Goal: Use online tool/utility: Utilize a website feature to perform a specific function

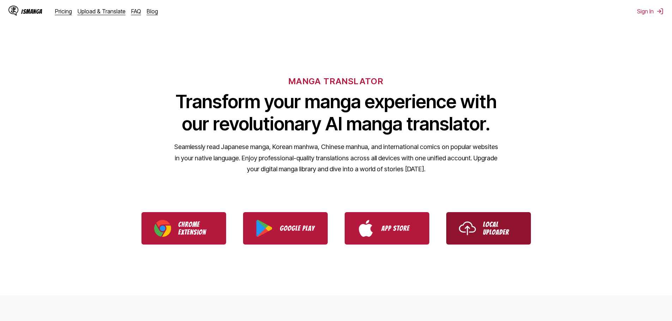
click at [509, 230] on p "Local Uploader" at bounding box center [500, 229] width 35 height 16
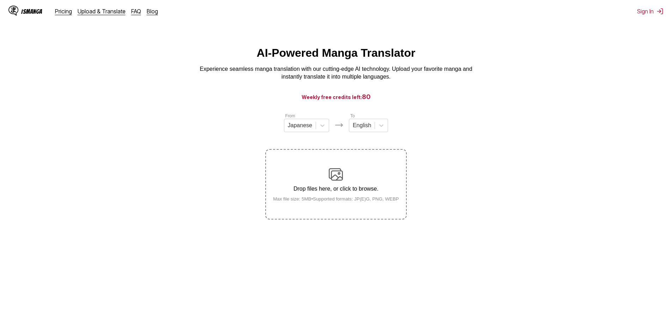
click at [342, 180] on img at bounding box center [336, 175] width 14 height 14
click at [0, 0] on input "Drop files here, or click to browse. Max file size: 5MB • Supported formats: JP…" at bounding box center [0, 0] width 0 height 0
